Goal: Transaction & Acquisition: Purchase product/service

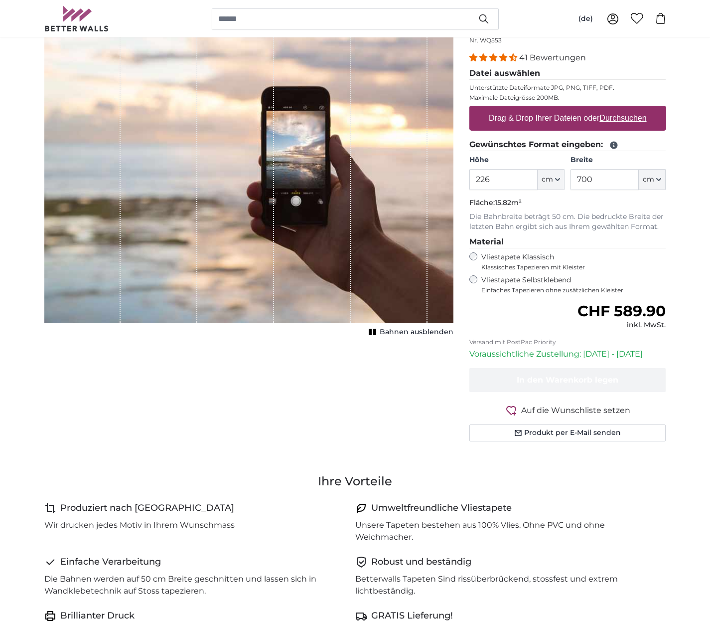
scroll to position [117, 0]
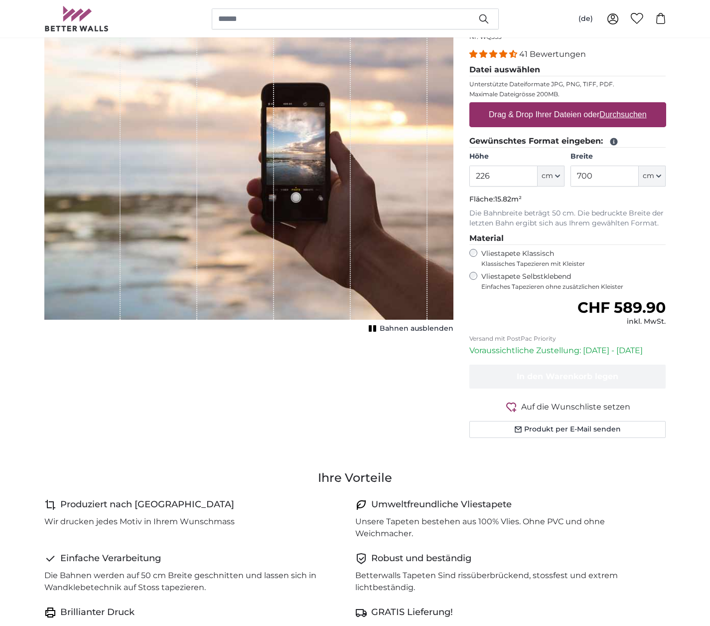
click at [620, 118] on u "Durchsuchen" at bounding box center [623, 114] width 47 height 8
click at [620, 105] on input "Drag & Drop Ihrer Dateien oder Durchsuchen" at bounding box center [568, 103] width 197 height 3
type input "**********"
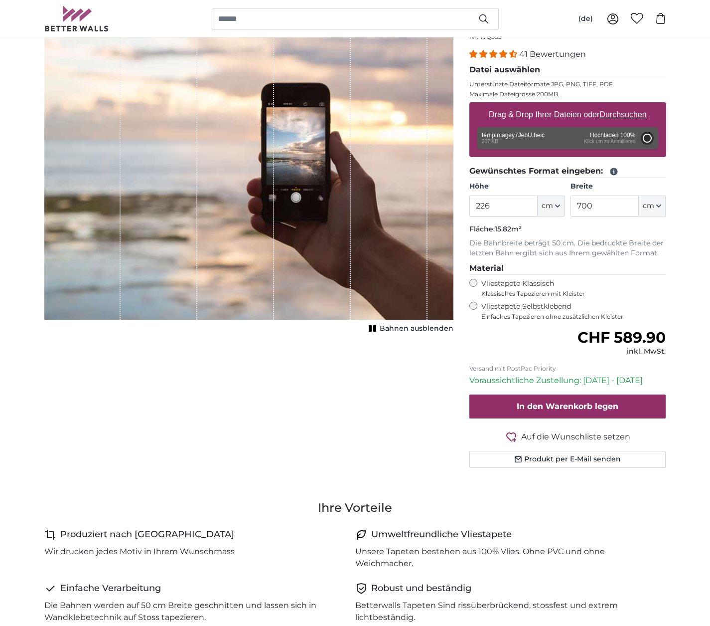
type input "180"
type input "621"
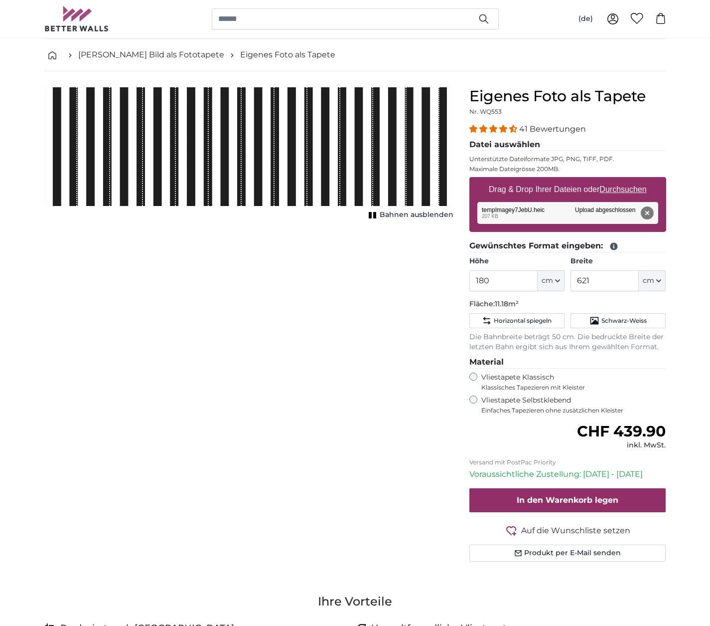
scroll to position [40, 0]
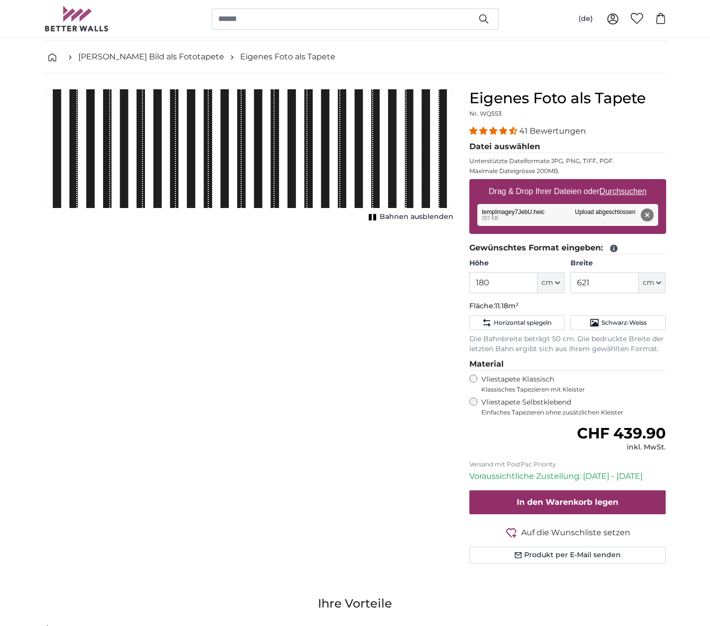
click at [300, 149] on div "1 of 1" at bounding box center [291, 148] width 33 height 119
click at [383, 215] on span "Bahnen ausblenden" at bounding box center [417, 217] width 74 height 10
click at [383, 215] on button "Bahnen einblenden" at bounding box center [409, 217] width 87 height 14
click at [383, 215] on span "Bahnen ausblenden" at bounding box center [417, 217] width 74 height 10
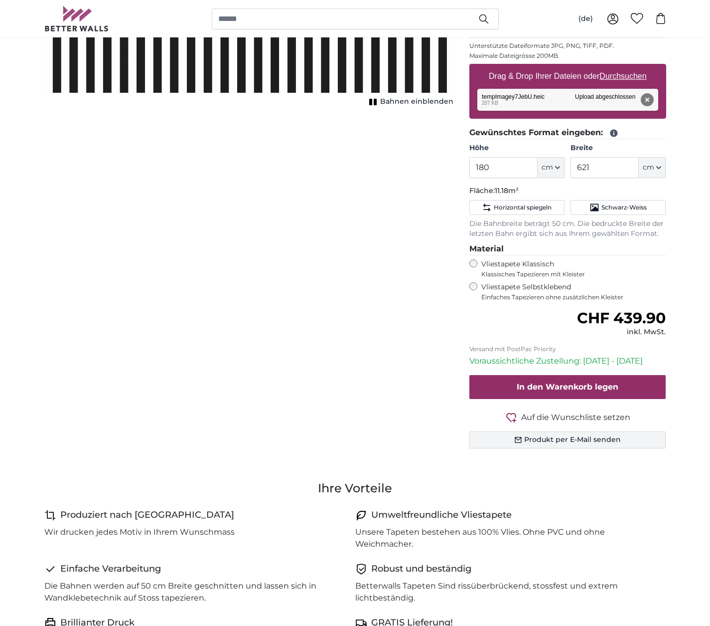
scroll to position [158, 0]
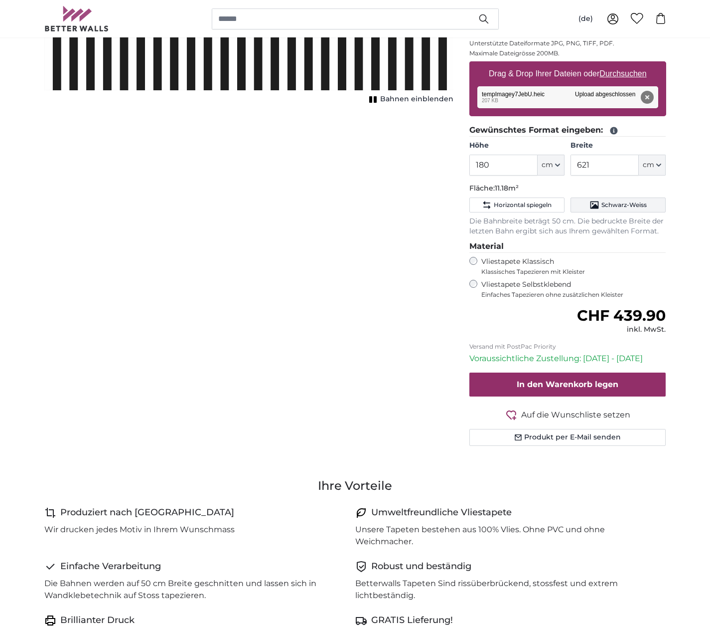
click at [618, 206] on span "Schwarz-Weiss" at bounding box center [624, 205] width 45 height 8
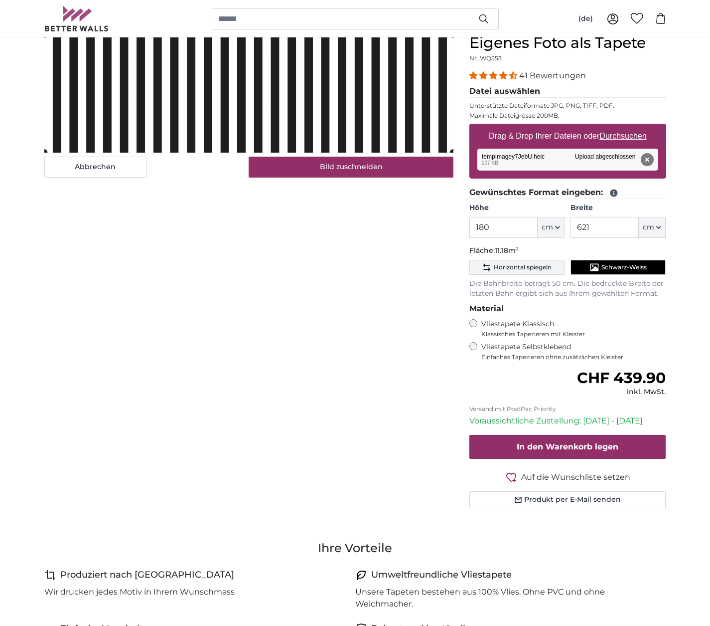
scroll to position [95, 0]
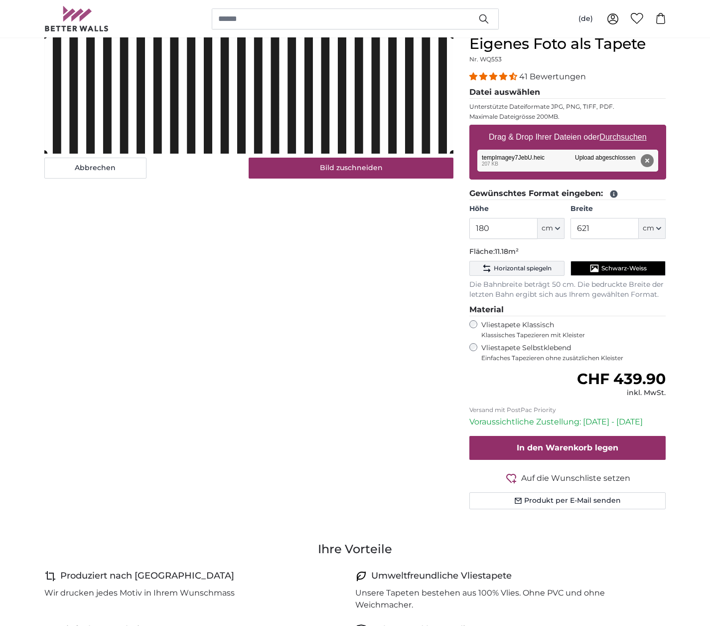
click at [543, 267] on span "Horizontal spiegeln" at bounding box center [523, 268] width 58 height 8
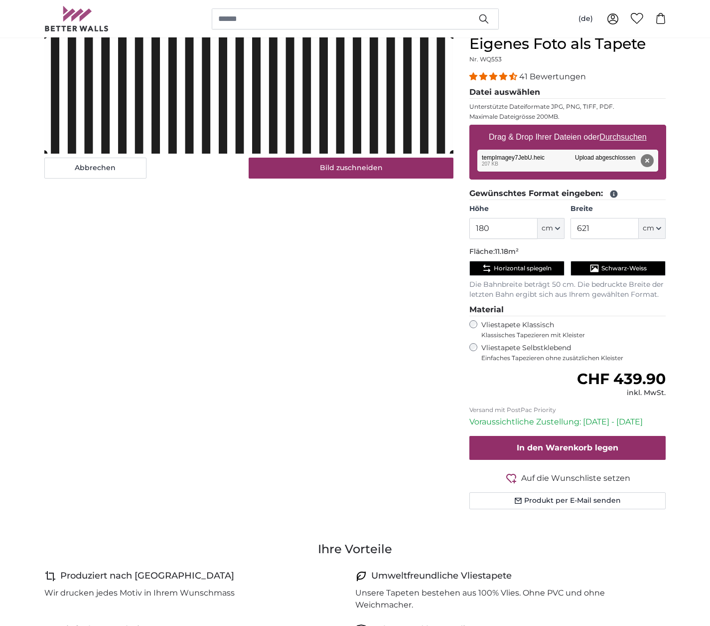
click at [595, 266] on icon "Schwarz-Weiss" at bounding box center [595, 268] width 10 height 10
click at [512, 325] on label "Vliestapete Klassisch Klassisches Tapezieren mit Kleister" at bounding box center [570, 329] width 176 height 19
click at [506, 348] on label "Vliestapete Selbstklebend Einfaches Tapezieren ohne zusätzlichen Kleister" at bounding box center [574, 352] width 185 height 19
click at [513, 230] on input "180" at bounding box center [504, 228] width 68 height 21
click at [524, 228] on input "180" at bounding box center [504, 228] width 68 height 21
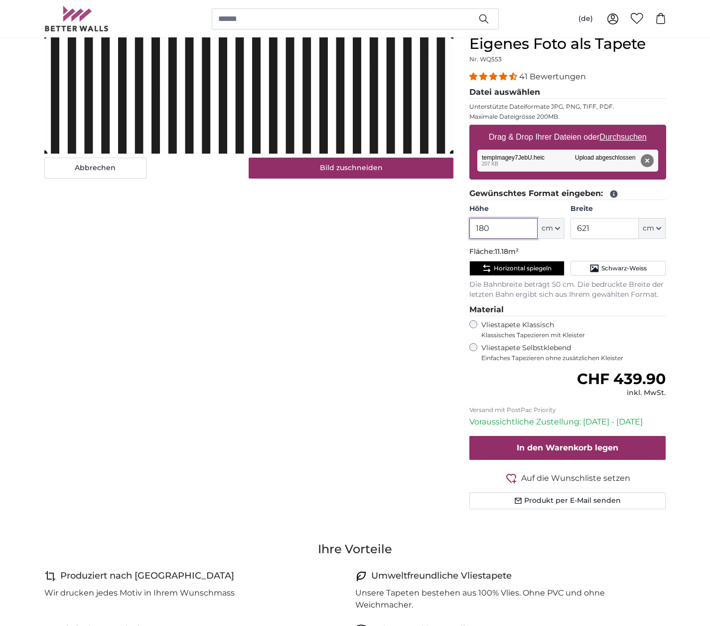
click at [524, 228] on input "180" at bounding box center [504, 228] width 68 height 21
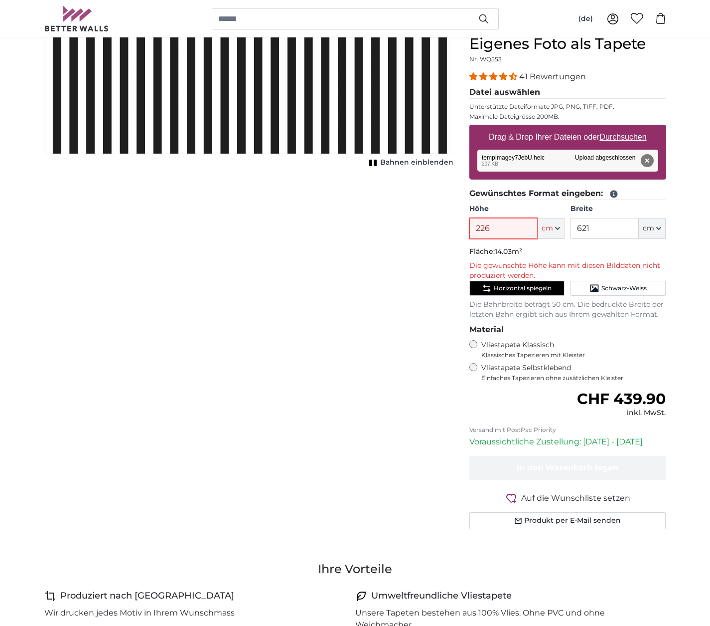
type input "226"
click at [592, 233] on input "621" at bounding box center [605, 228] width 68 height 21
type input "700"
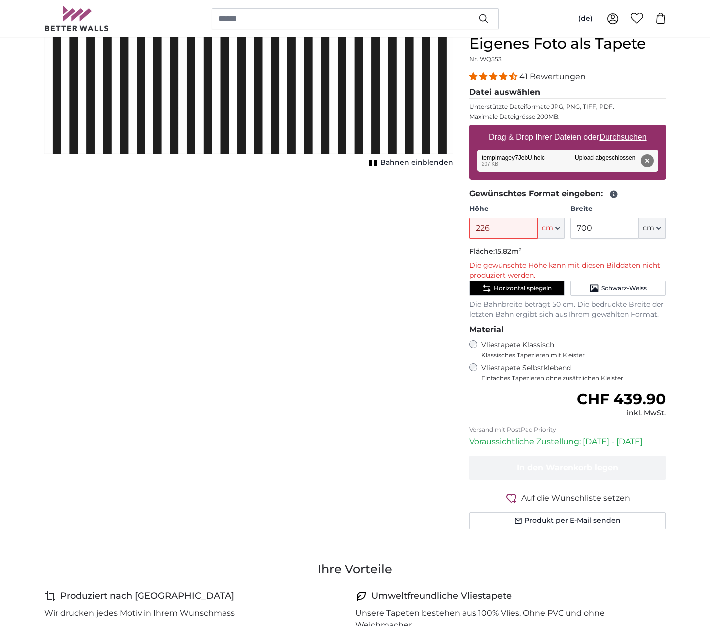
click at [456, 264] on div "Abbrechen Bild zuschneiden Bahnen einblenden" at bounding box center [248, 294] width 425 height 518
click at [517, 268] on p "Die gewünschte Höhe kann mit diesen Bilddaten nicht produziert werden." at bounding box center [568, 271] width 197 height 20
click at [621, 276] on p "Die gewünschte Höhe kann mit diesen Bilddaten nicht produziert werden." at bounding box center [568, 271] width 197 height 20
click at [621, 281] on button "Schwarz-Weiss" at bounding box center [618, 288] width 95 height 15
click at [532, 290] on span "Horizontal spiegeln" at bounding box center [523, 288] width 58 height 8
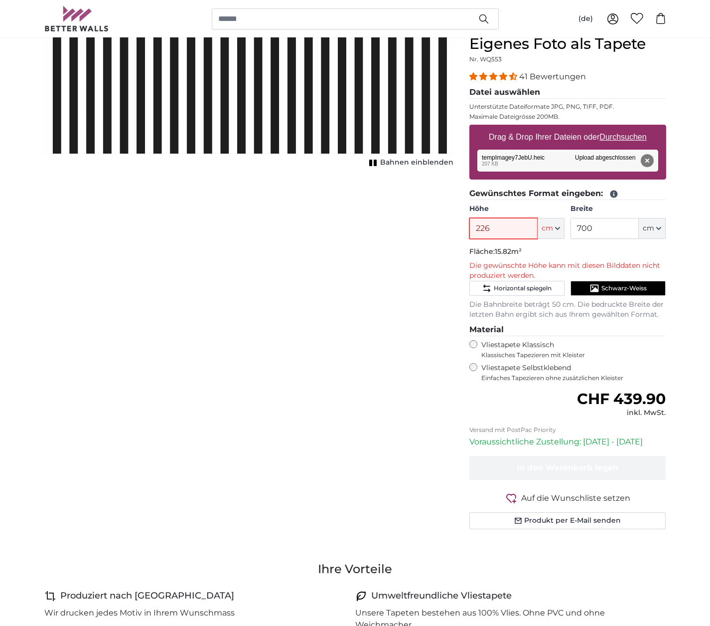
click at [511, 232] on input "226" at bounding box center [504, 228] width 68 height 21
click at [493, 253] on p "Fläche: 15.82m²" at bounding box center [568, 252] width 197 height 10
click at [521, 251] on span "15.82m²" at bounding box center [508, 251] width 27 height 9
click at [520, 214] on div "Höhe 226 ft cm Centimeter (cm) Inches (inch) Feet (ft. in.)" at bounding box center [517, 221] width 95 height 35
click at [548, 218] on button "cm" at bounding box center [551, 228] width 27 height 21
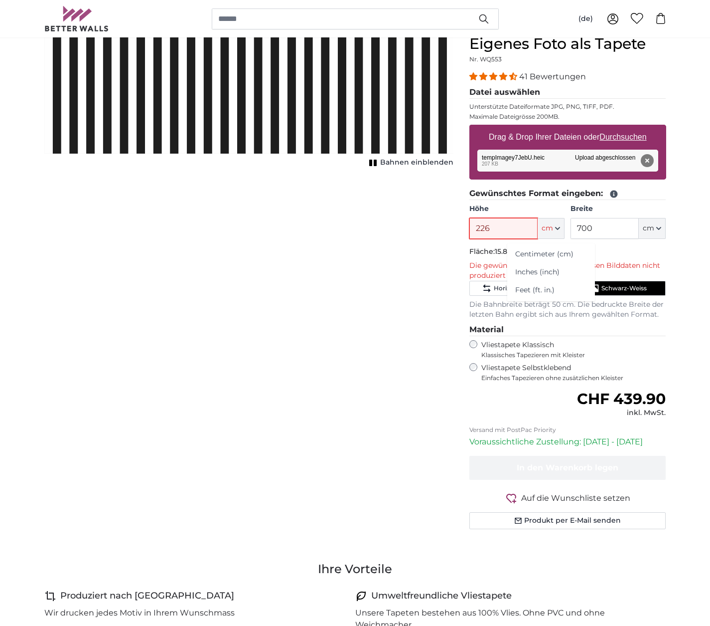
click at [513, 220] on input "226" at bounding box center [504, 228] width 68 height 21
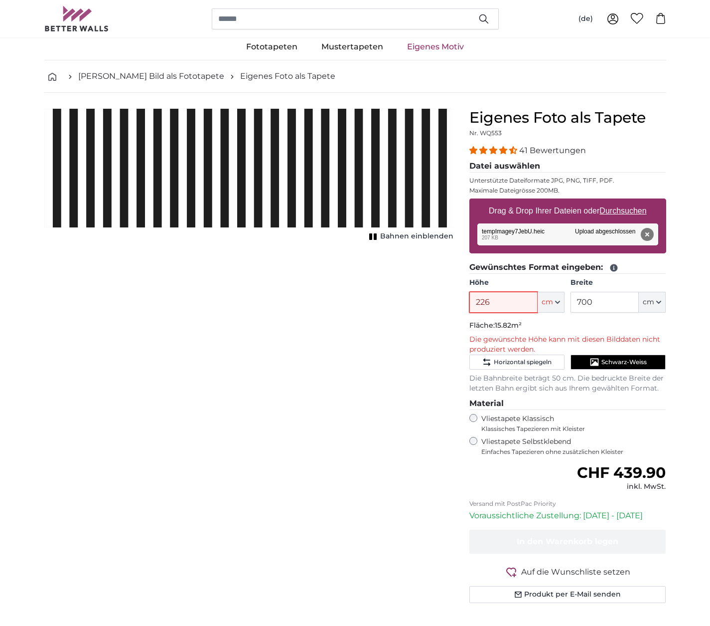
scroll to position [19, 0]
